Goal: Use online tool/utility: Use online tool/utility

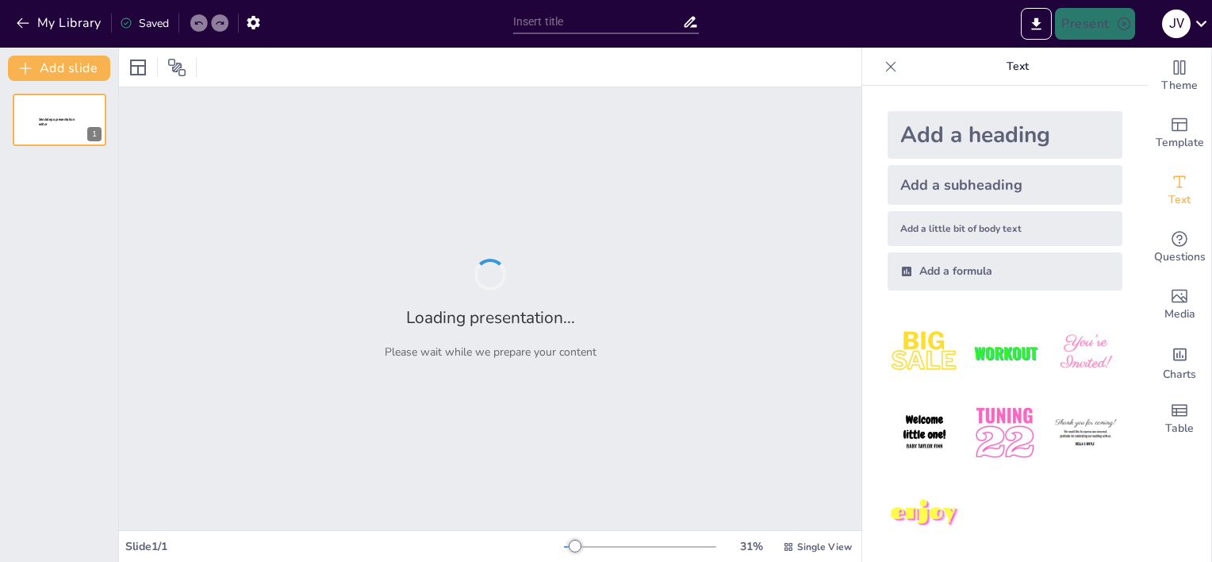
type input "Imported LO QUE DEBEMOS SABER SOBRE CANCER DE MAMA2019 [Autoguardado].pptx"
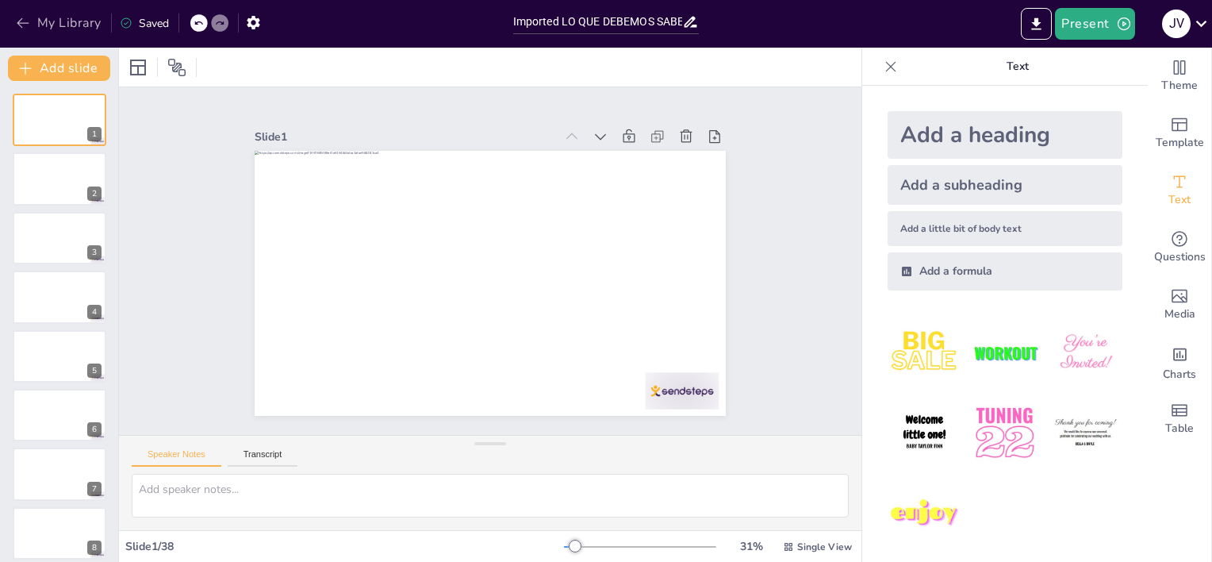
click at [25, 21] on icon "button" at bounding box center [23, 23] width 16 height 16
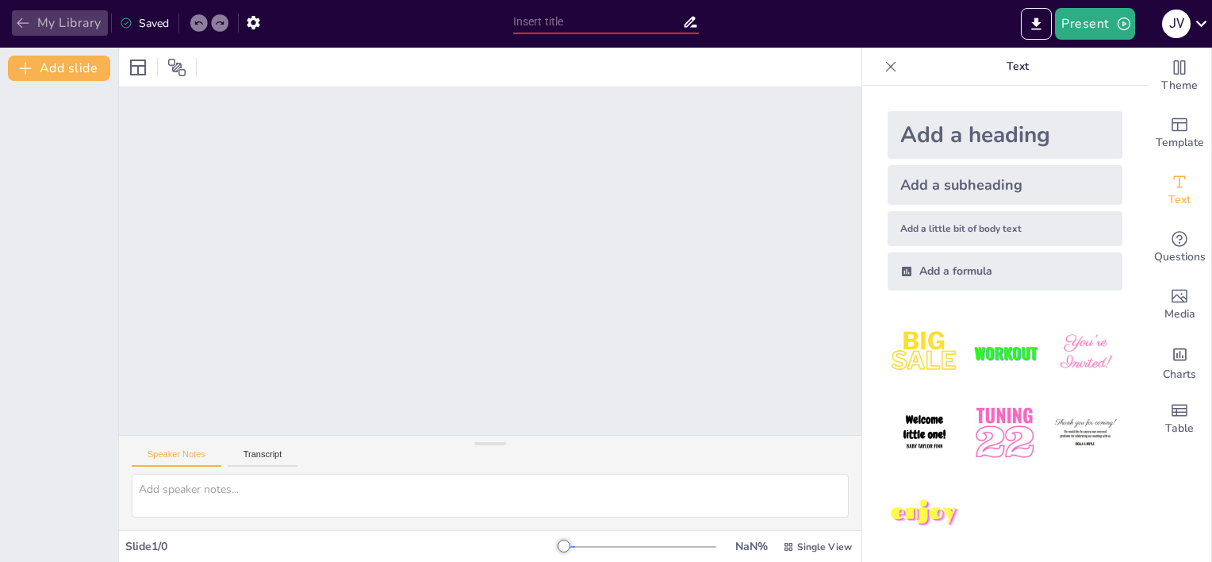
click at [21, 15] on icon "button" at bounding box center [23, 23] width 16 height 16
